Goal: Task Accomplishment & Management: Manage account settings

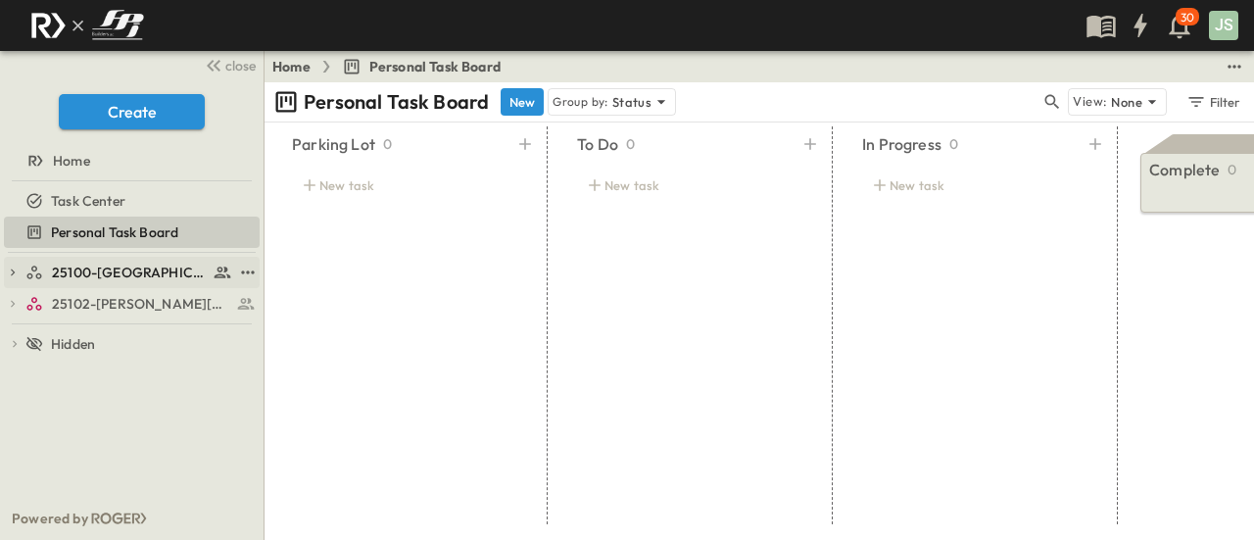
click at [133, 281] on link "25100-[GEOGRAPHIC_DATA]" at bounding box center [128, 272] width 207 height 27
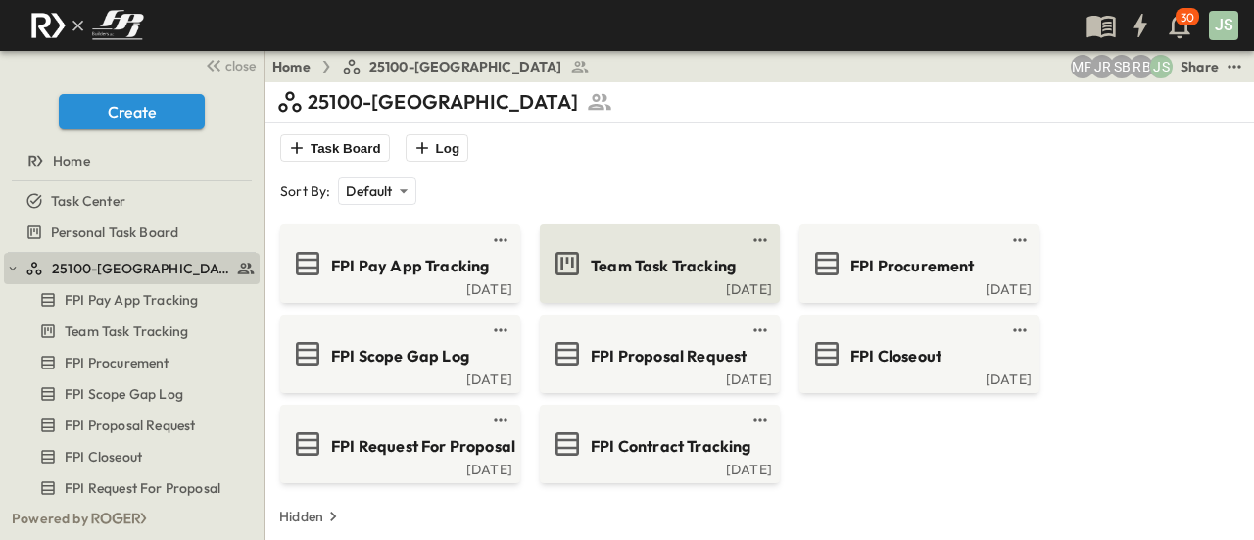
click at [639, 269] on span "Team Task Tracking" at bounding box center [663, 266] width 145 height 23
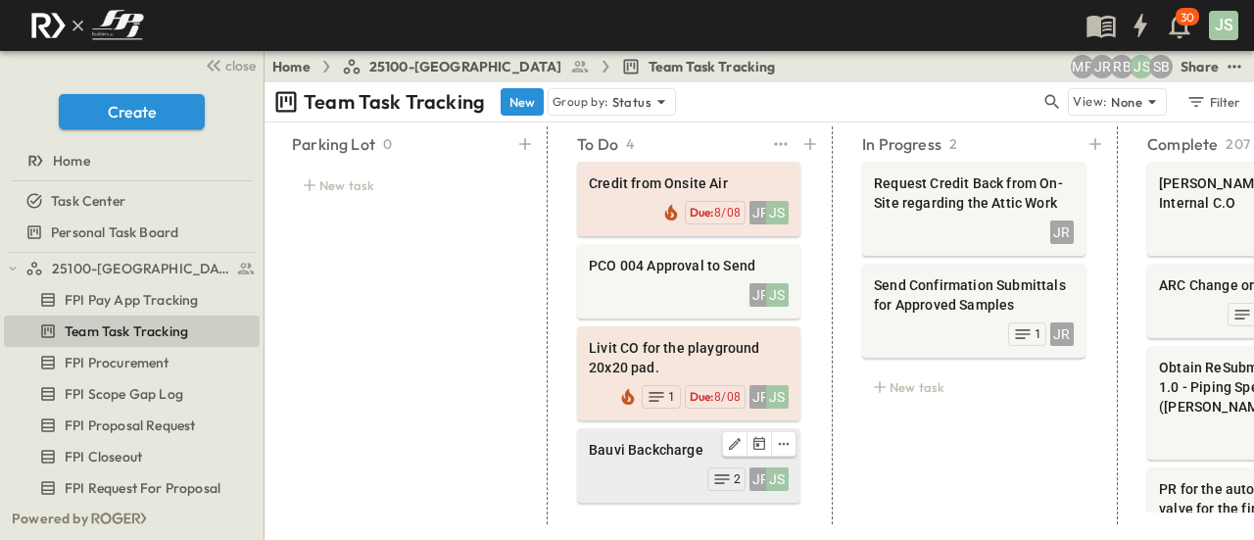
click at [645, 466] on div "JR JS 2" at bounding box center [689, 476] width 200 height 27
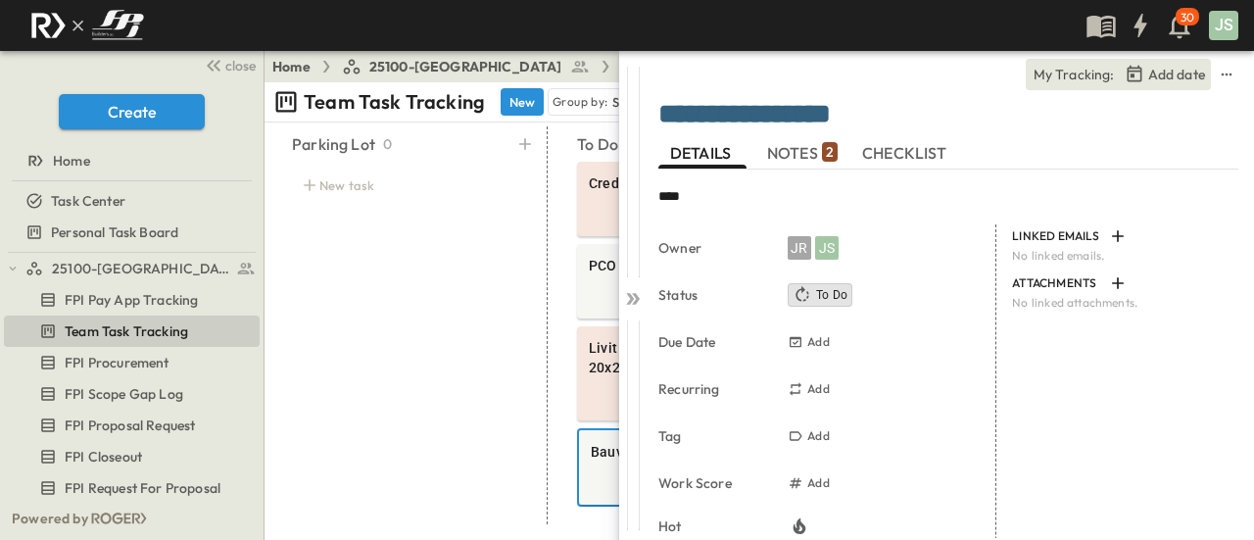
click at [805, 155] on span "NOTES 2" at bounding box center [802, 153] width 71 height 18
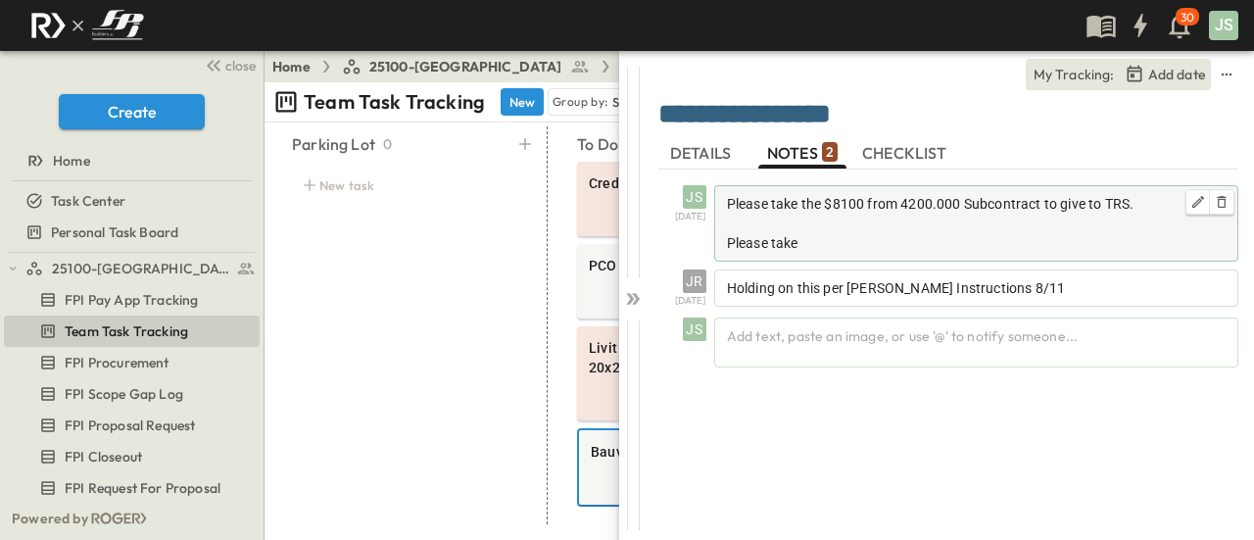
click at [871, 254] on div "Please take the $8100 from 4200.000 Subcontract to give to TRS. Please take" at bounding box center [976, 223] width 524 height 76
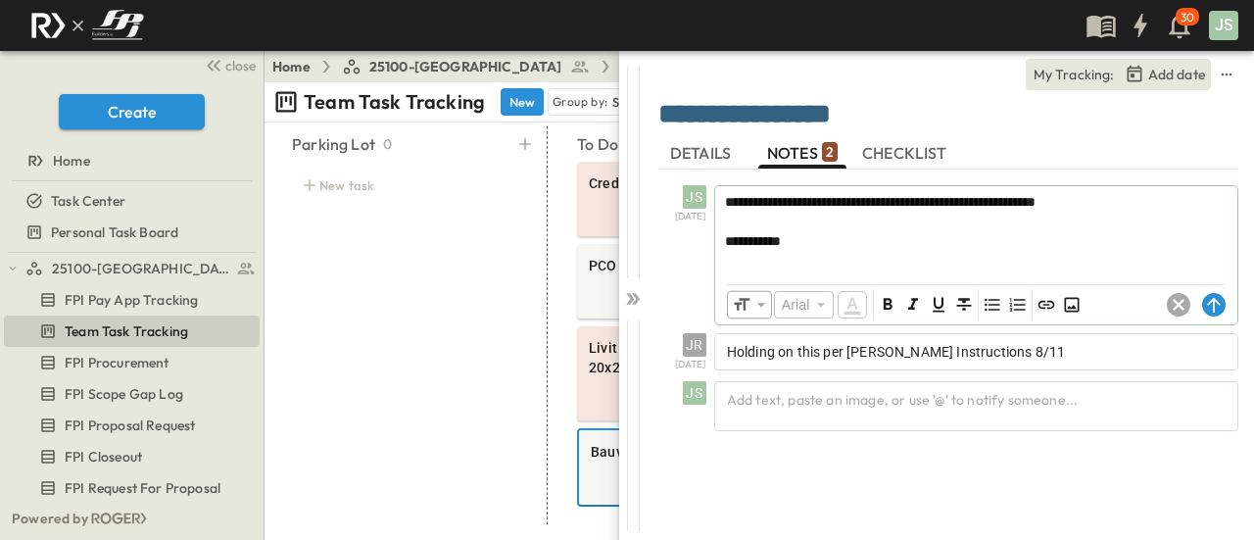
click at [843, 240] on p "**********" at bounding box center [976, 241] width 503 height 20
drag, startPoint x: 871, startPoint y: 254, endPoint x: 906, endPoint y: 240, distance: 37.8
click at [735, 165] on div "**********" at bounding box center [948, 327] width 580 height 381
click at [1176, 303] on icon at bounding box center [1179, 305] width 24 height 24
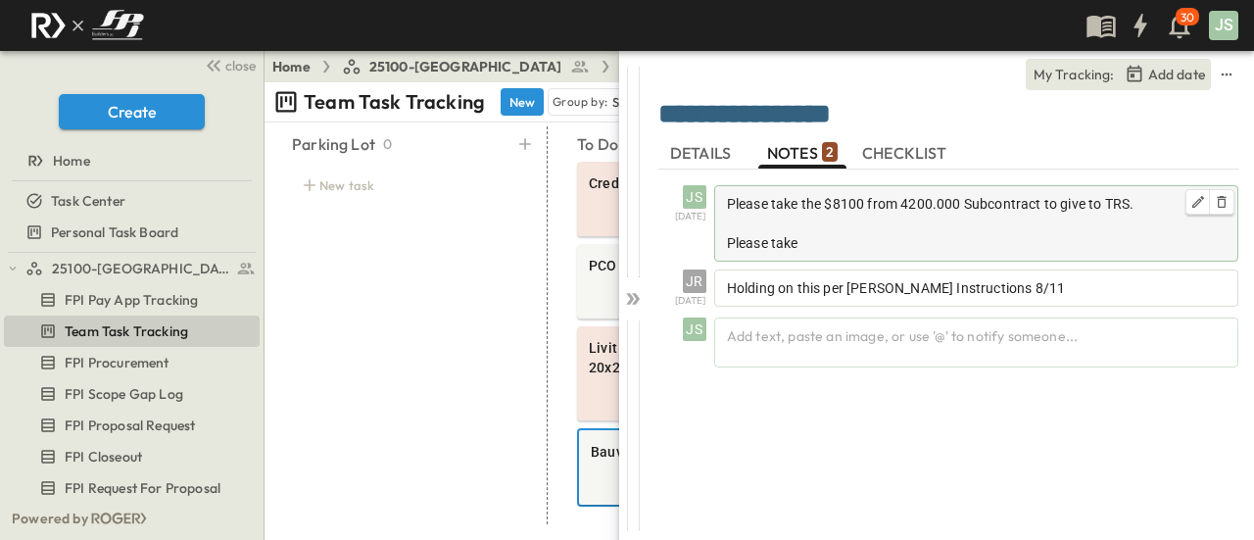
click at [962, 240] on p "Please take" at bounding box center [976, 243] width 499 height 20
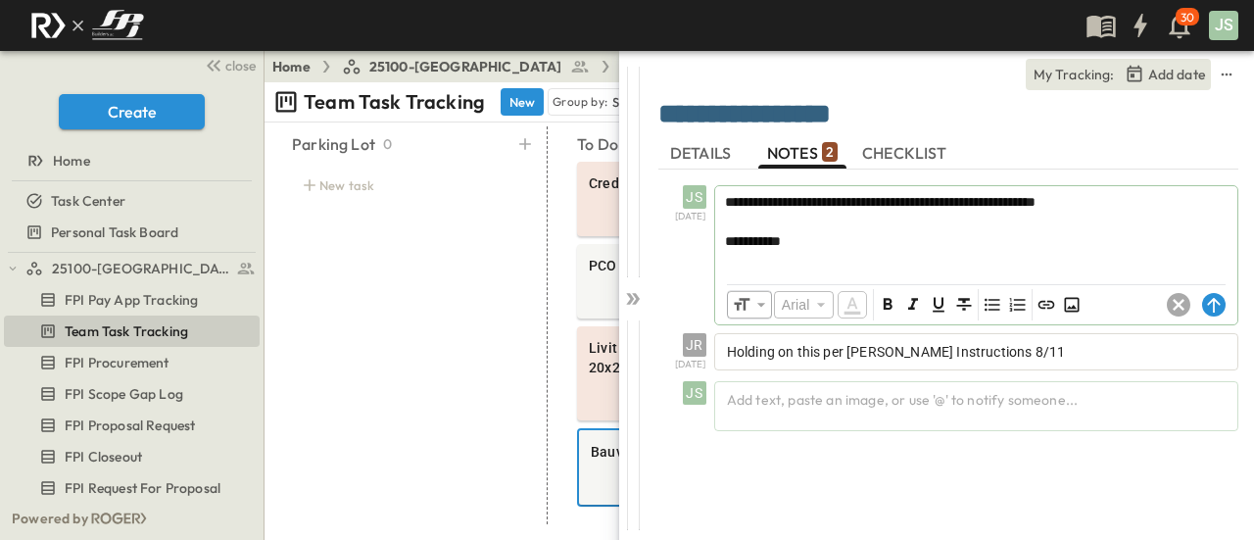
click at [962, 240] on p "**********" at bounding box center [976, 241] width 503 height 20
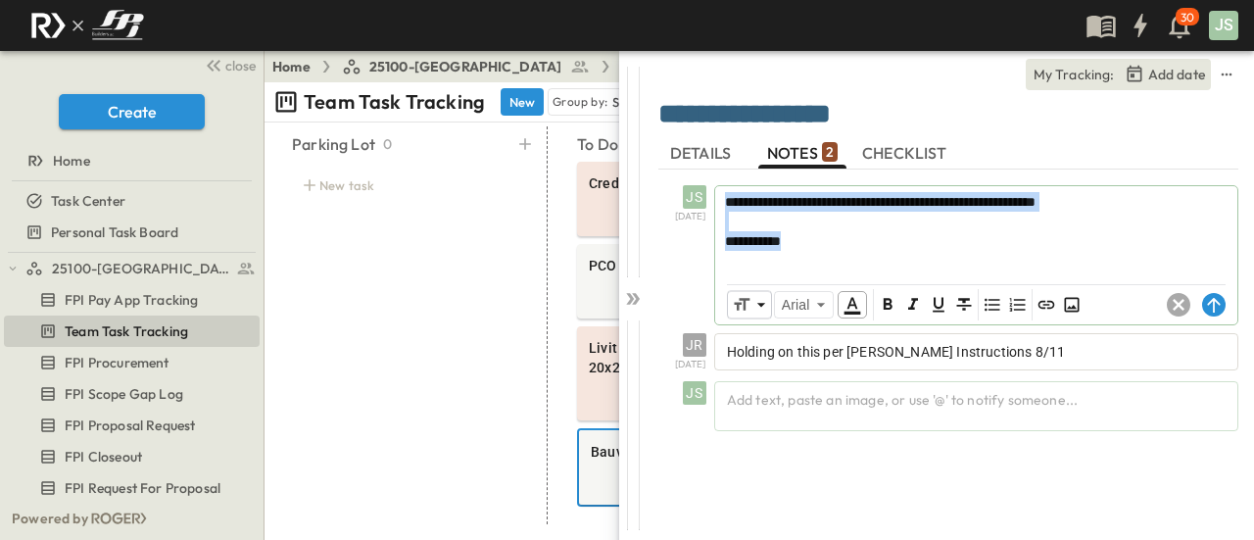
drag, startPoint x: 921, startPoint y: 258, endPoint x: 718, endPoint y: 168, distance: 222.0
click at [718, 168] on div "**********" at bounding box center [948, 327] width 580 height 381
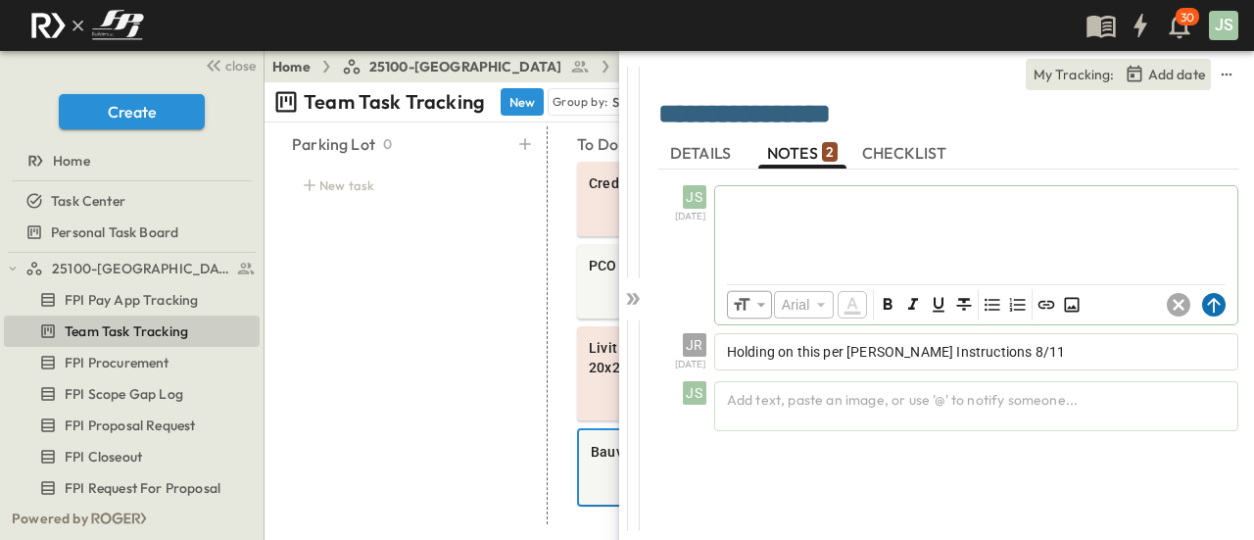
click at [1207, 316] on div "​ Arial ​ ​ ***** ​" at bounding box center [976, 304] width 522 height 39
click at [638, 296] on icon at bounding box center [636, 299] width 8 height 12
click at [1223, 303] on circle at bounding box center [1214, 305] width 24 height 24
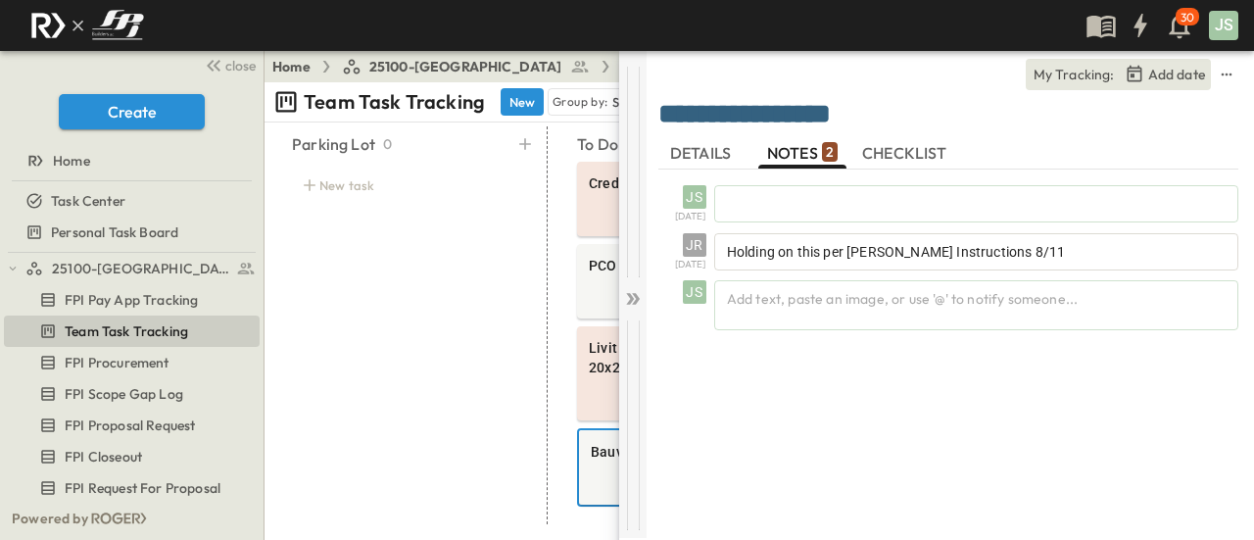
click at [634, 300] on icon at bounding box center [633, 299] width 20 height 20
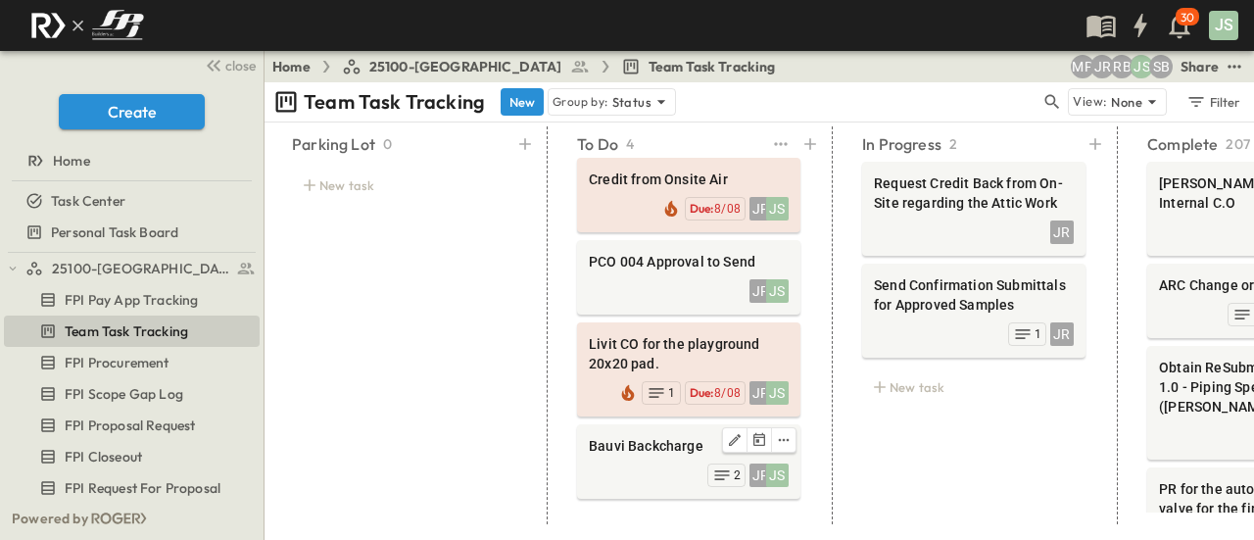
drag, startPoint x: 607, startPoint y: 434, endPoint x: 894, endPoint y: 436, distance: 286.1
click at [935, 453] on div "In Progress 2 Request Credit Back from On-Site regarding the Attic Work JR Send…" at bounding box center [974, 325] width 270 height 398
click at [732, 436] on icon "Edit" at bounding box center [735, 440] width 16 height 16
click at [782, 444] on icon "edit" at bounding box center [782, 442] width 16 height 16
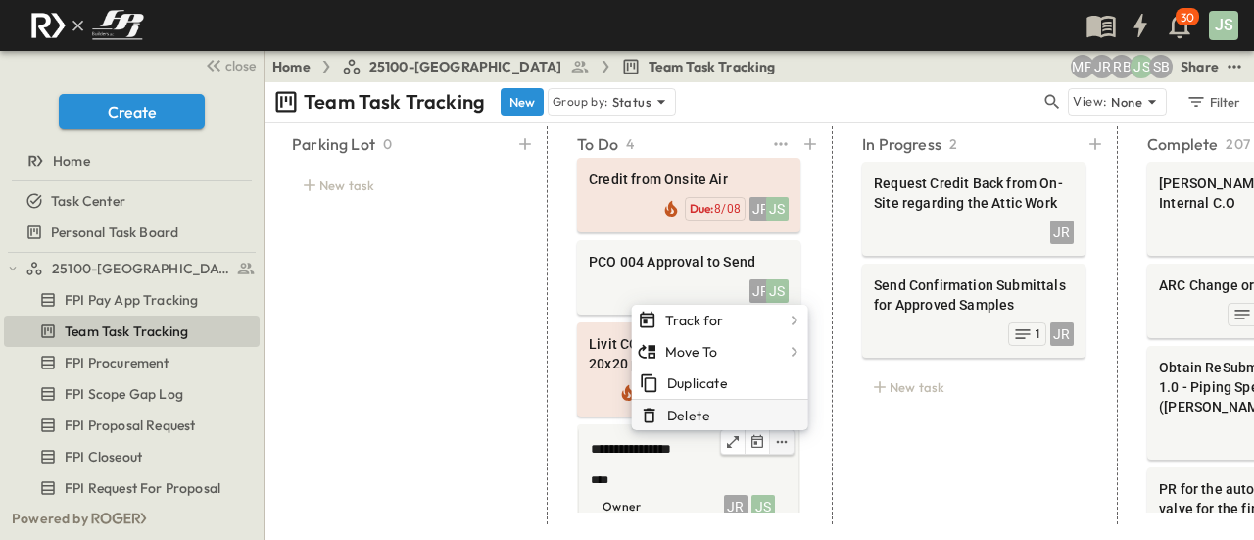
click at [704, 409] on span "Delete" at bounding box center [688, 416] width 43 height 20
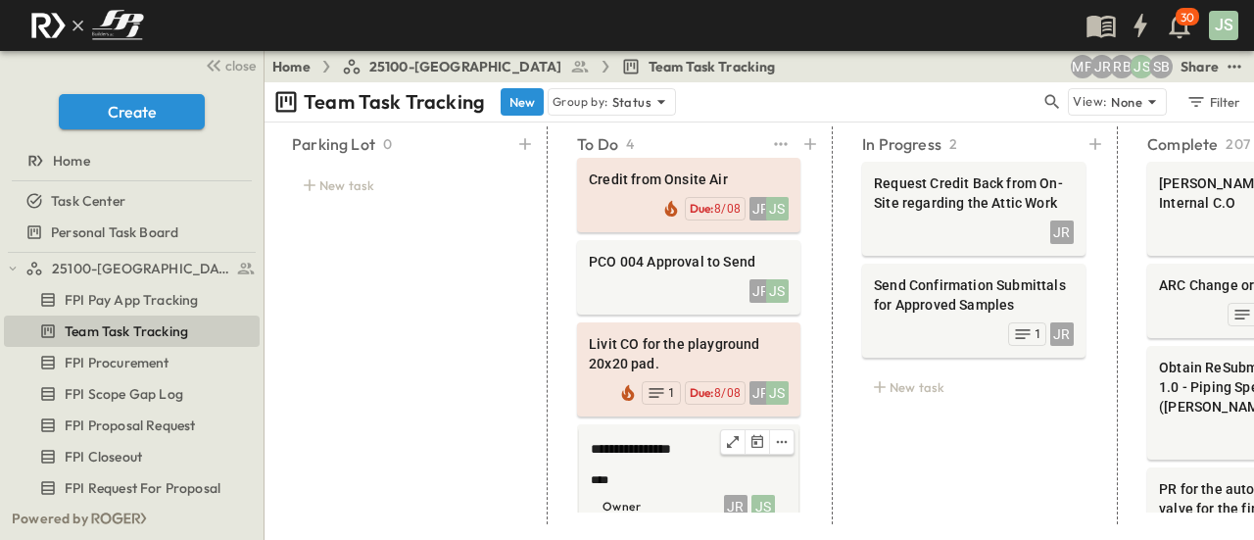
scroll to position [0, 0]
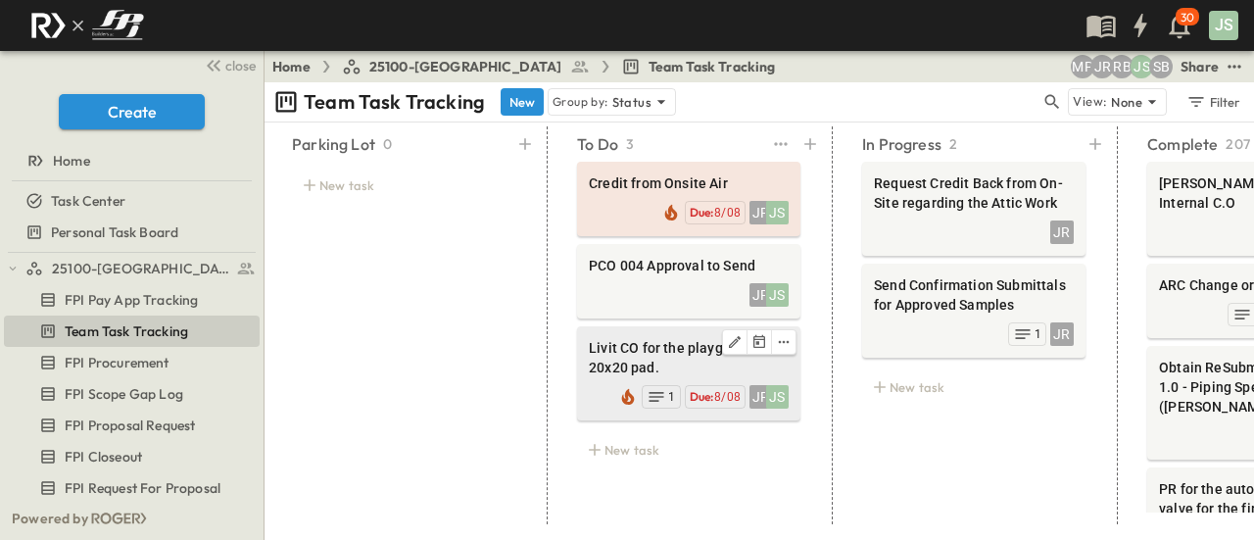
click at [639, 338] on span "Livit CO for the playground 20x20 pad." at bounding box center [689, 357] width 200 height 39
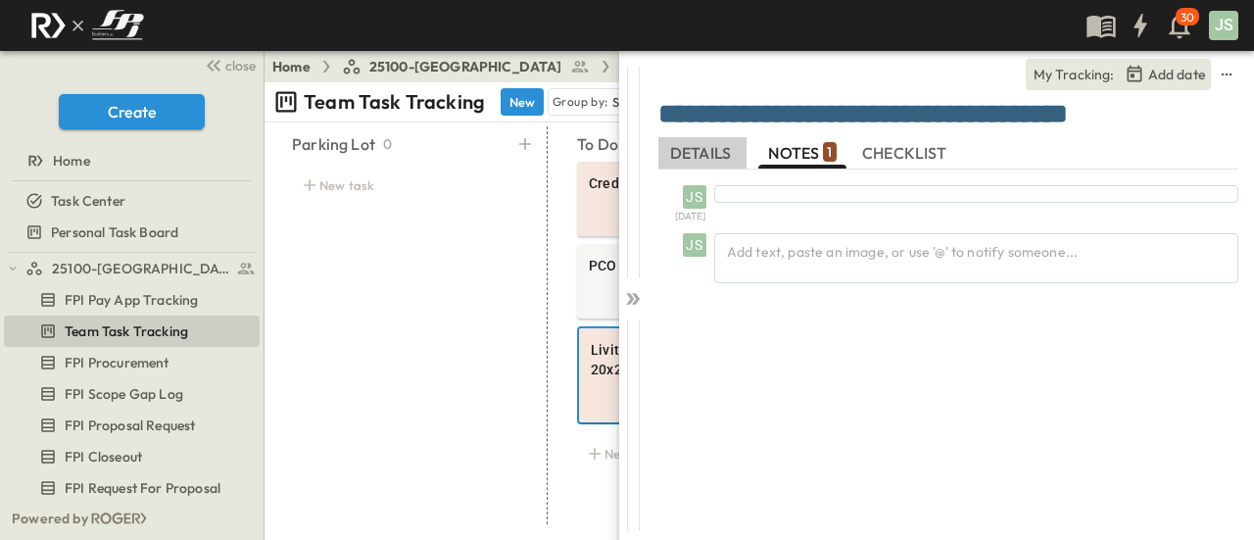
click at [686, 144] on span "DETAILS" at bounding box center [702, 153] width 65 height 18
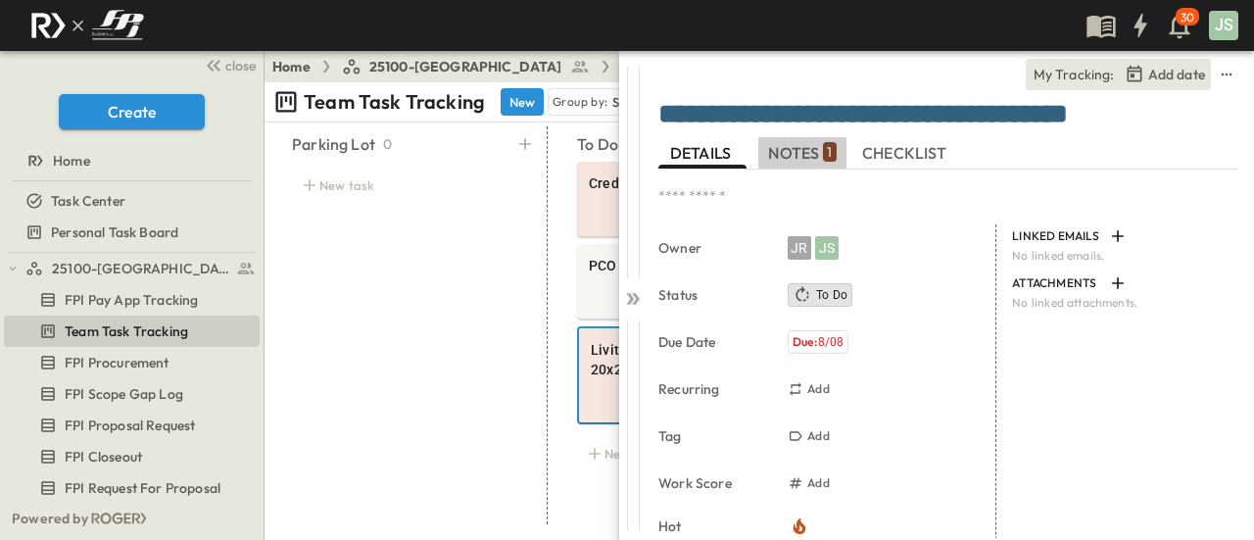
click at [764, 145] on button "NOTES 1" at bounding box center [802, 152] width 88 height 31
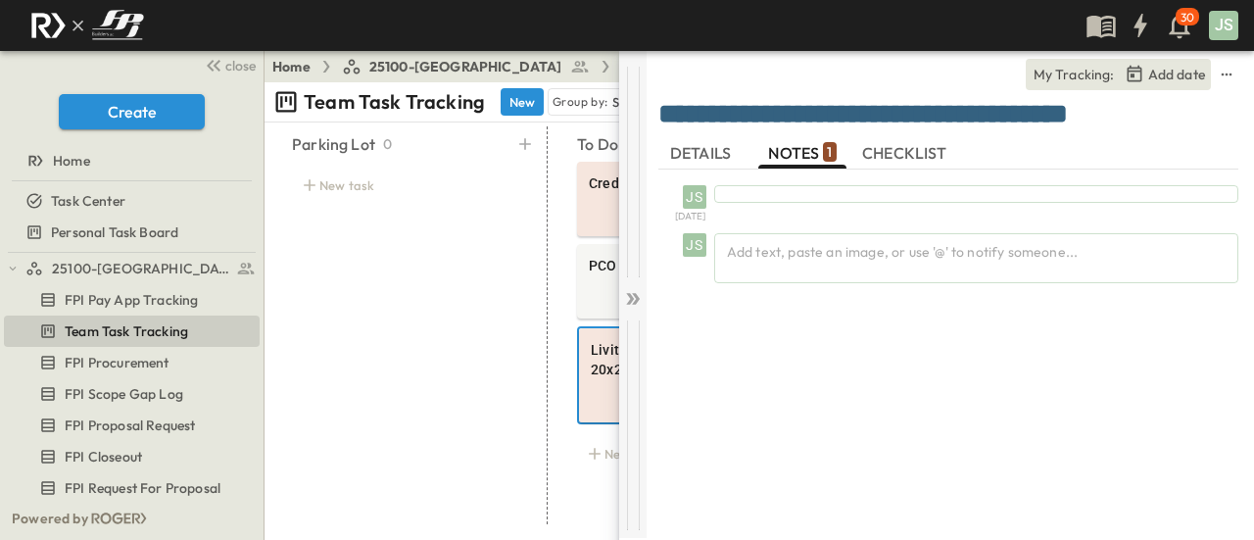
click at [625, 298] on icon at bounding box center [633, 299] width 20 height 20
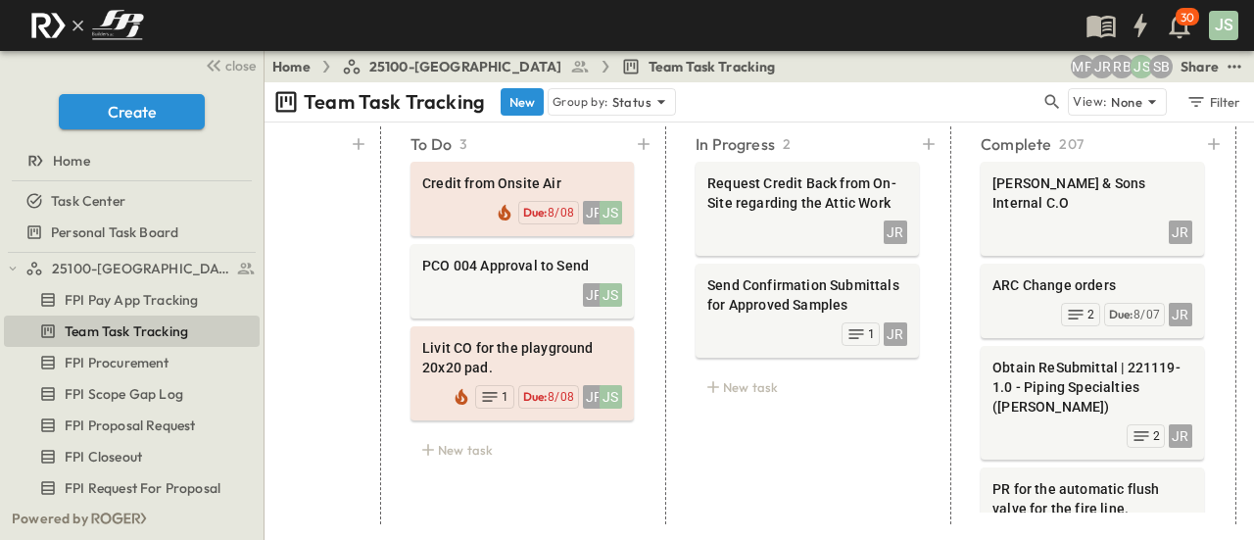
scroll to position [0, 194]
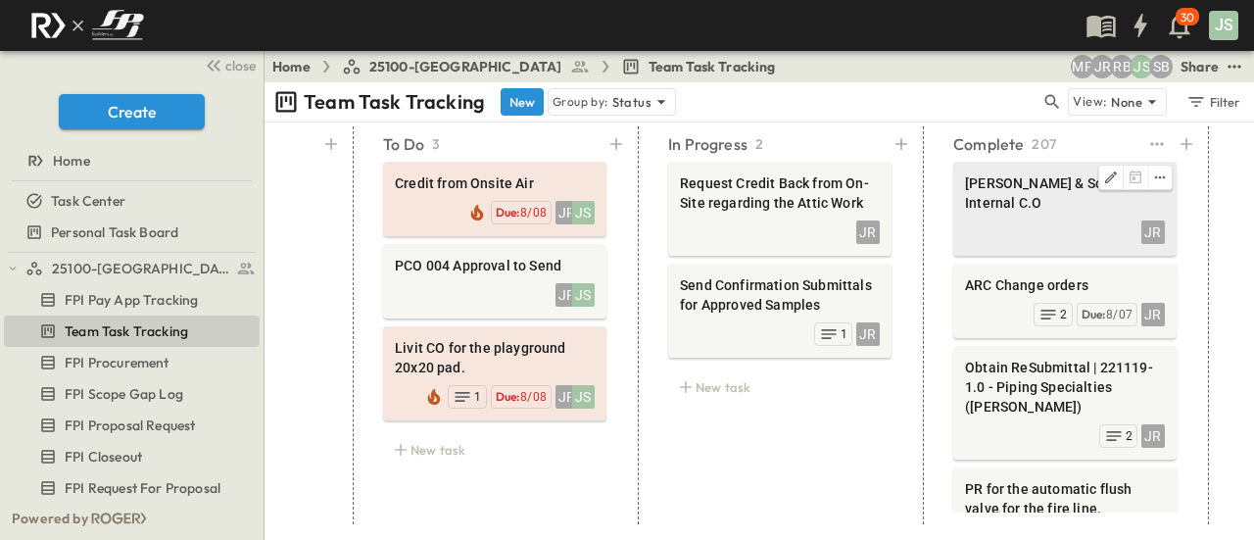
click at [1045, 217] on div "JR" at bounding box center [1065, 230] width 200 height 27
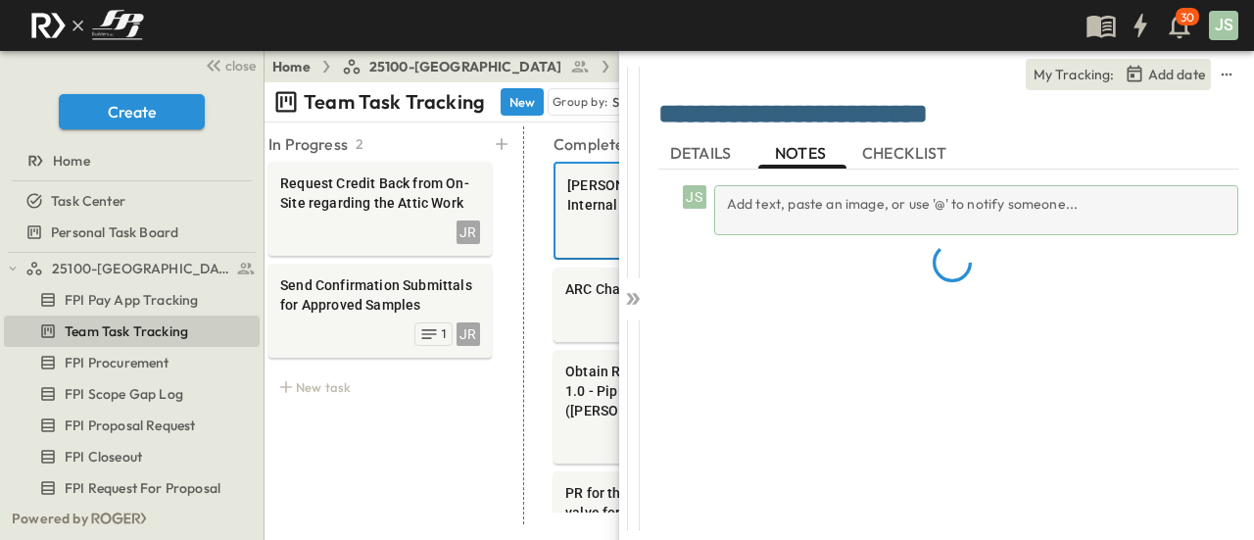
scroll to position [0, 635]
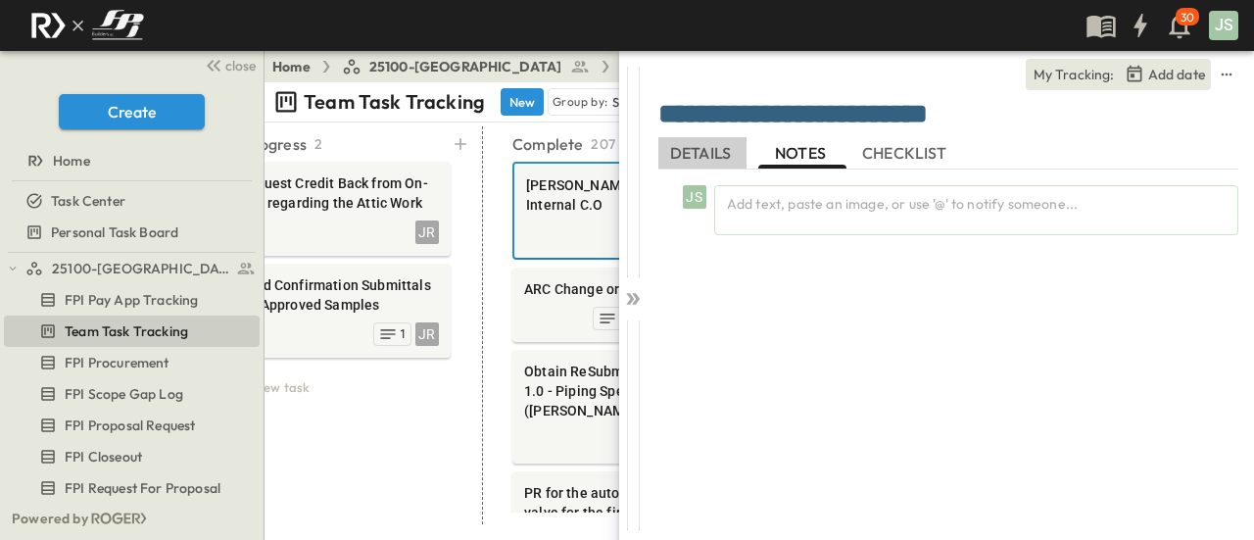
click at [716, 160] on span "DETAILS" at bounding box center [702, 153] width 65 height 18
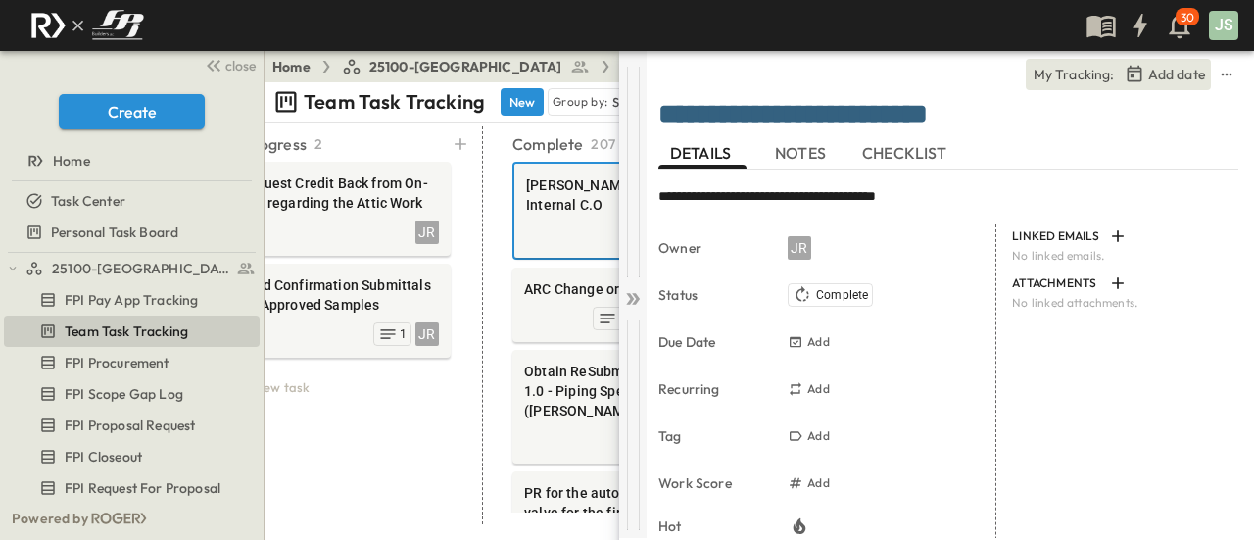
click at [637, 300] on icon at bounding box center [636, 299] width 8 height 12
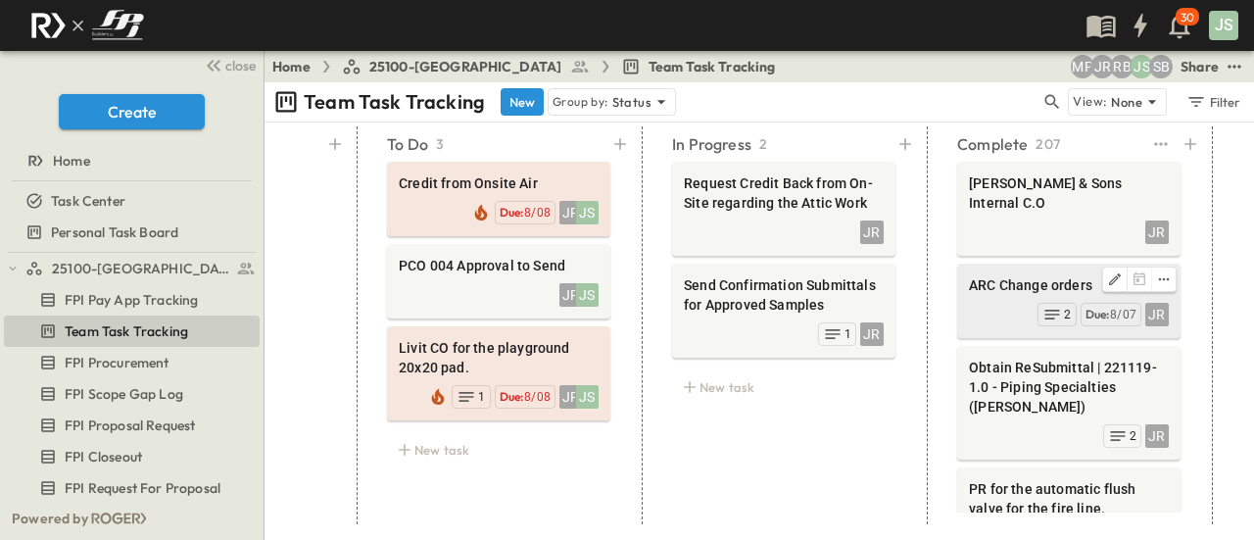
click at [1005, 275] on span "ARC Change orders" at bounding box center [1069, 285] width 200 height 20
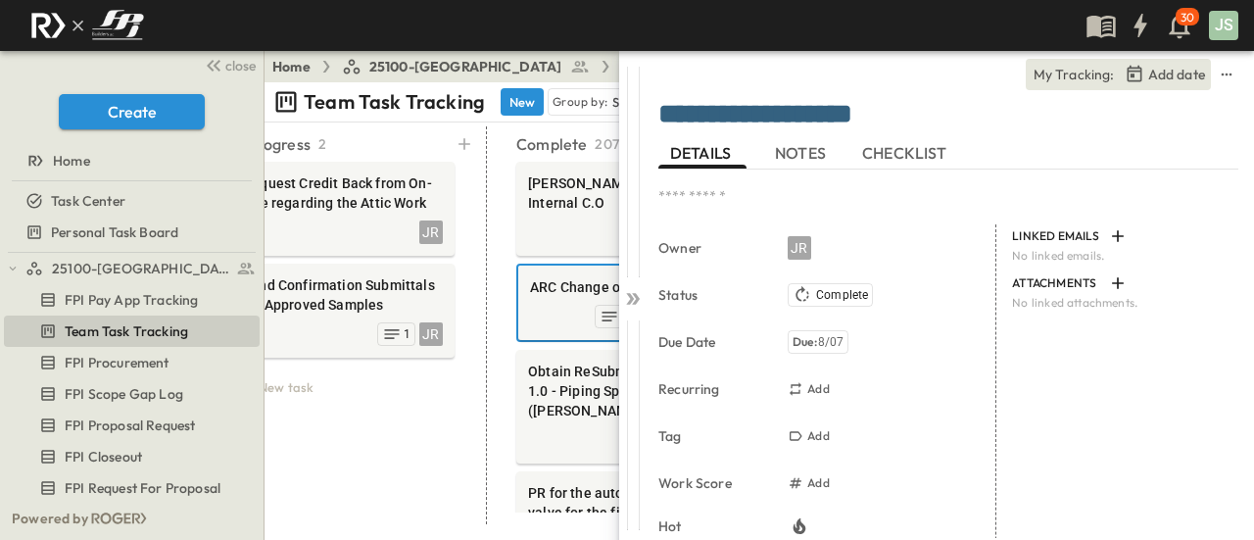
scroll to position [0, 635]
click at [797, 140] on button "NOTES" at bounding box center [802, 152] width 88 height 31
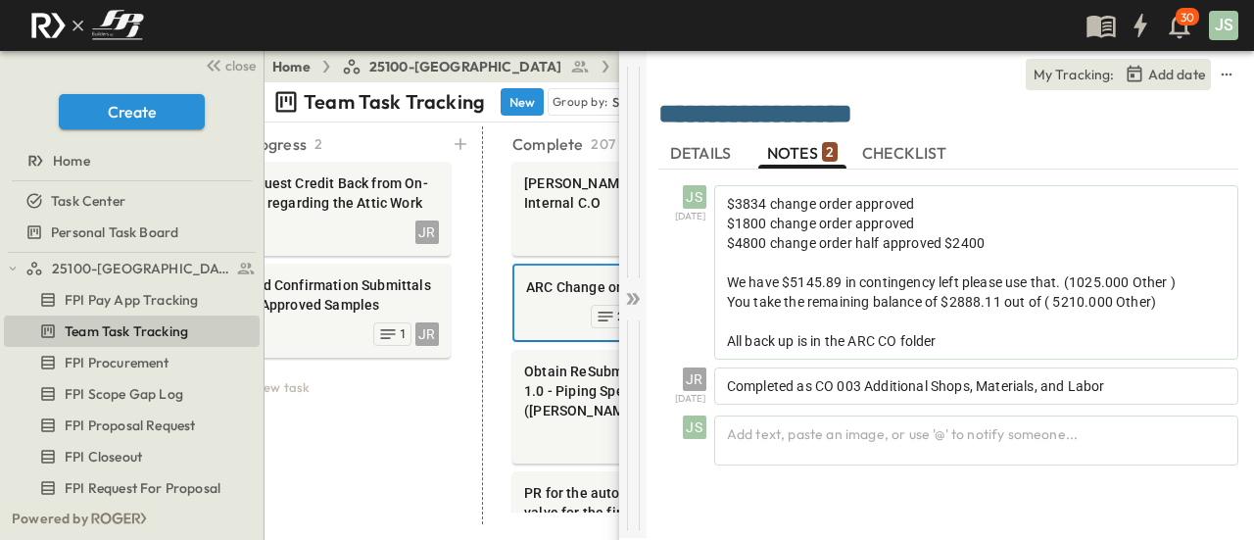
click at [627, 295] on icon at bounding box center [633, 299] width 20 height 20
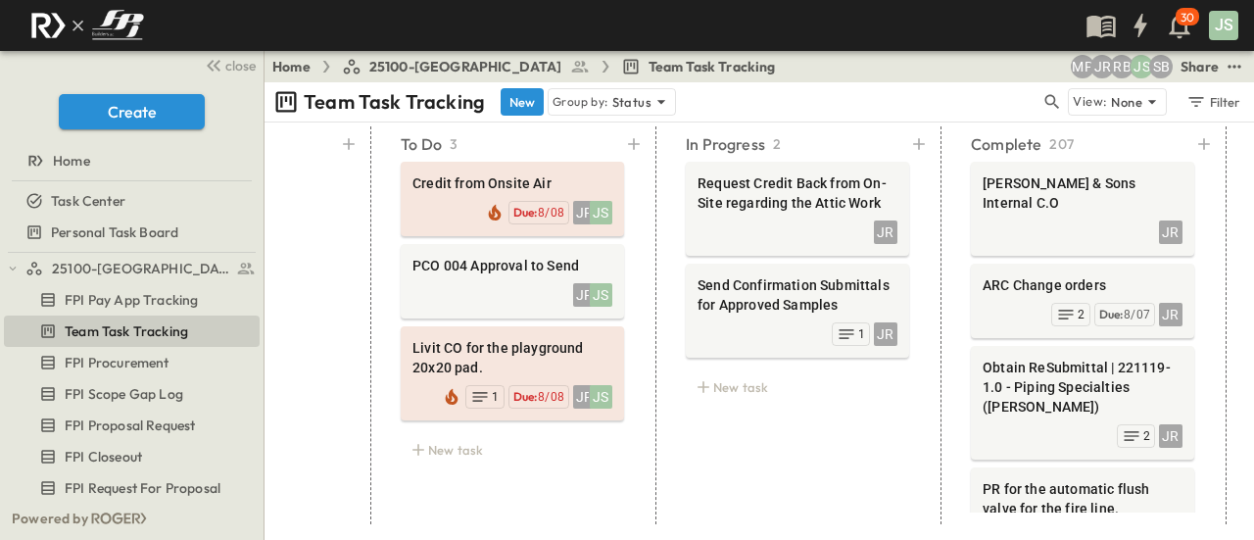
scroll to position [0, 184]
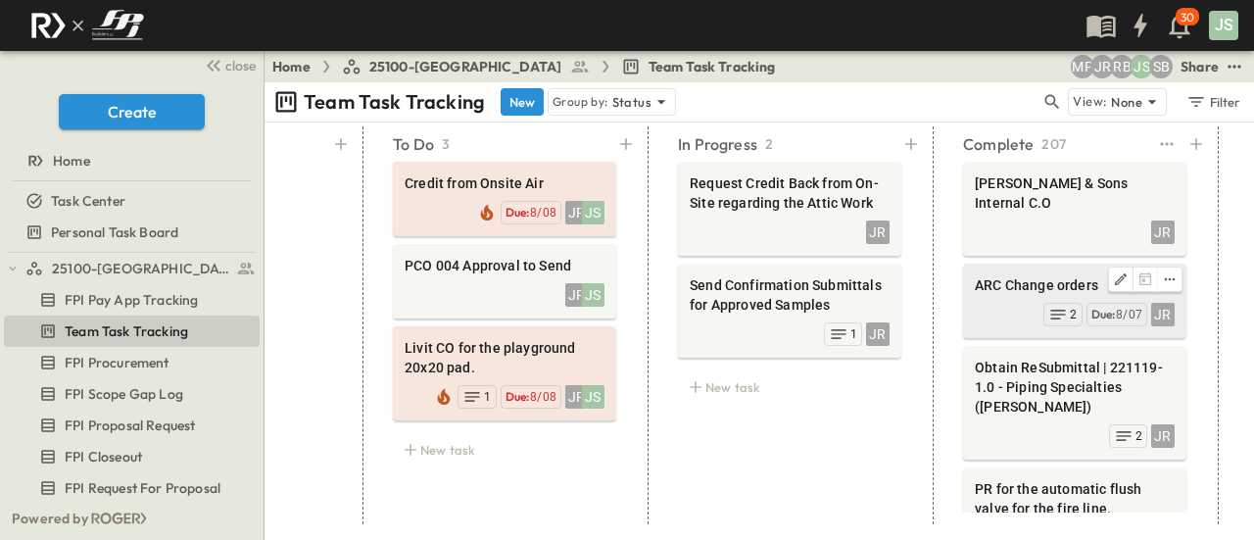
click at [1001, 277] on div "ARC Change orders" at bounding box center [1075, 287] width 200 height 24
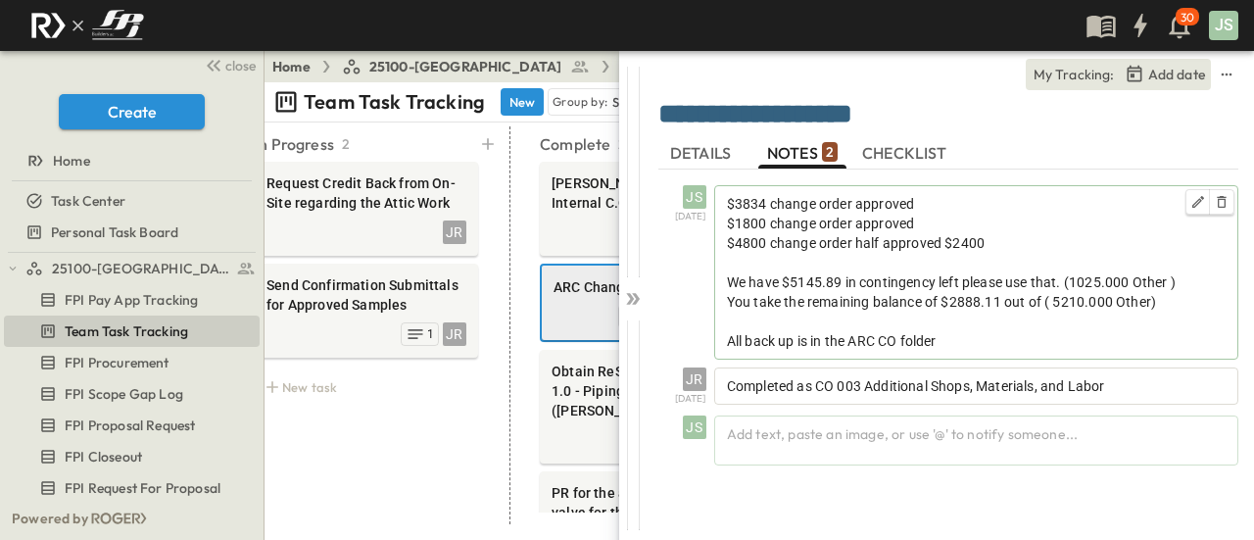
scroll to position [0, 635]
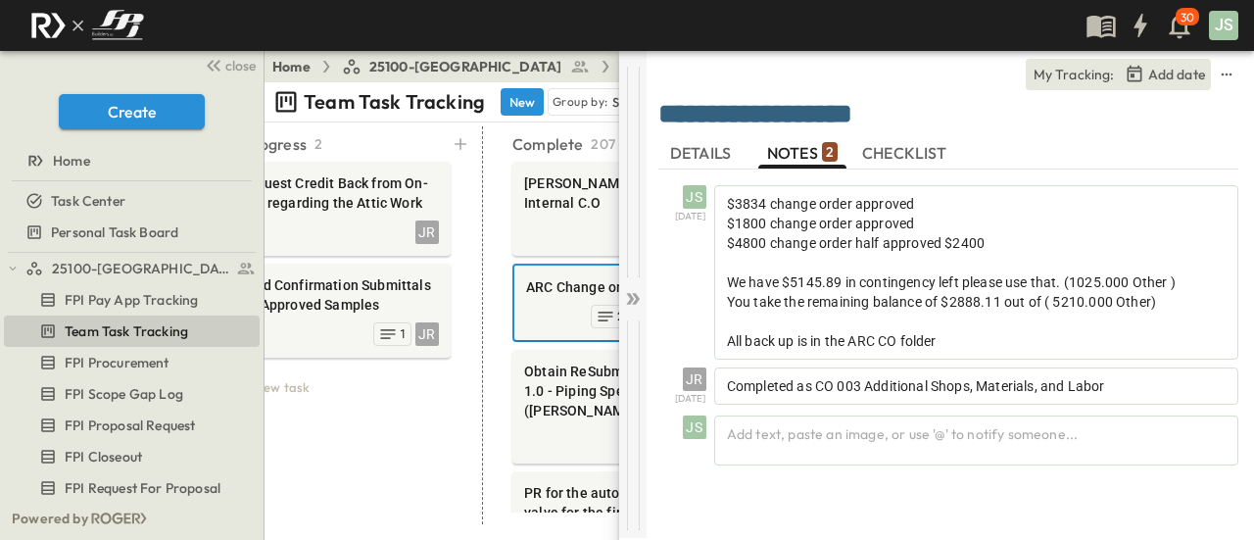
click at [632, 295] on icon at bounding box center [633, 299] width 20 height 20
